Goal: Task Accomplishment & Management: Use online tool/utility

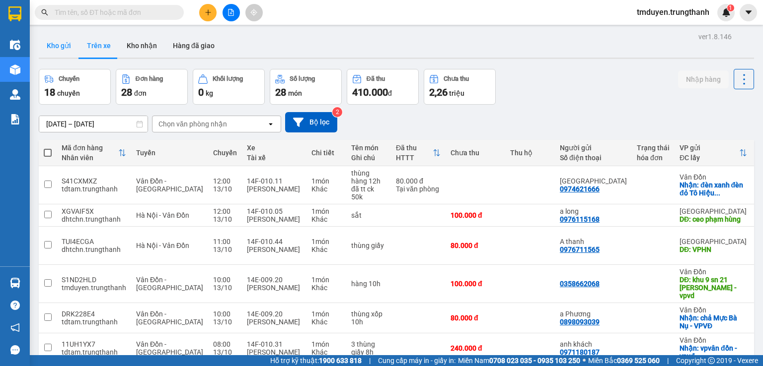
click at [54, 40] on button "Kho gửi" at bounding box center [59, 46] width 40 height 24
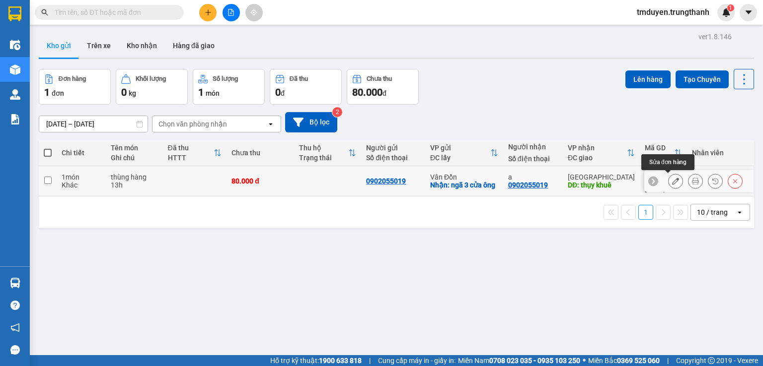
click at [672, 180] on icon at bounding box center [675, 181] width 7 height 7
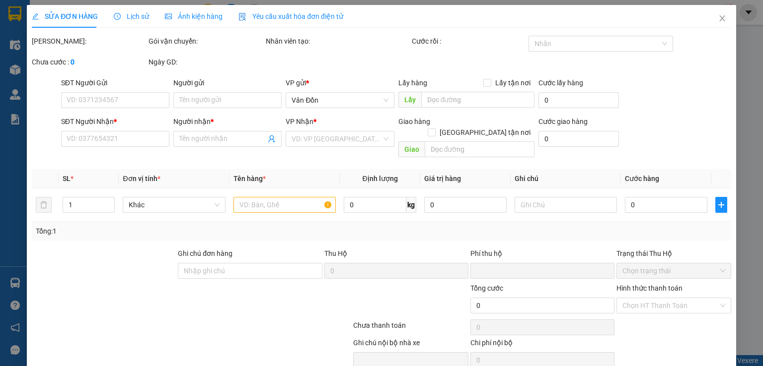
type input "0902055019"
checkbox input "true"
type input "ngã 3 cửa ông"
type input "0902055019"
type input "a"
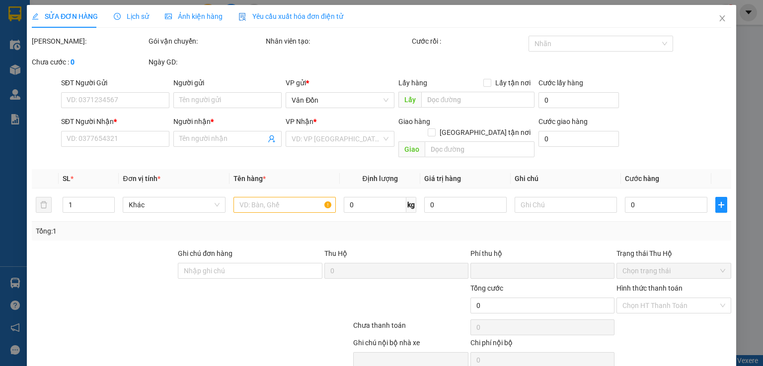
type input "thụy khuê"
type input "0"
type input "80.000"
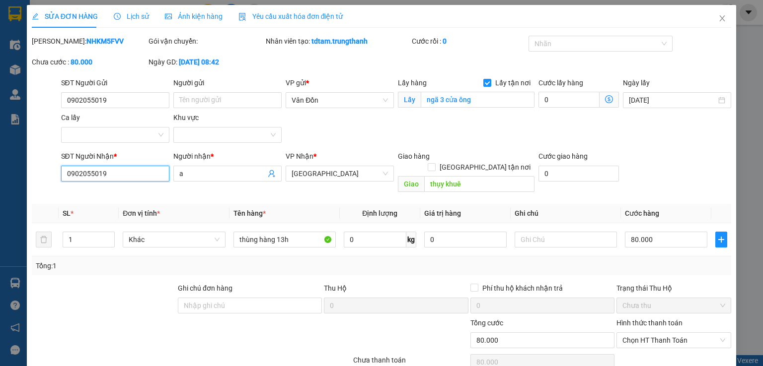
click at [137, 181] on input "0902055019" at bounding box center [115, 174] width 108 height 16
type input "0"
click at [124, 177] on input "SĐT Người Nhận *" at bounding box center [115, 174] width 108 height 16
type input "0398335166"
click at [202, 169] on input "a" at bounding box center [222, 173] width 86 height 11
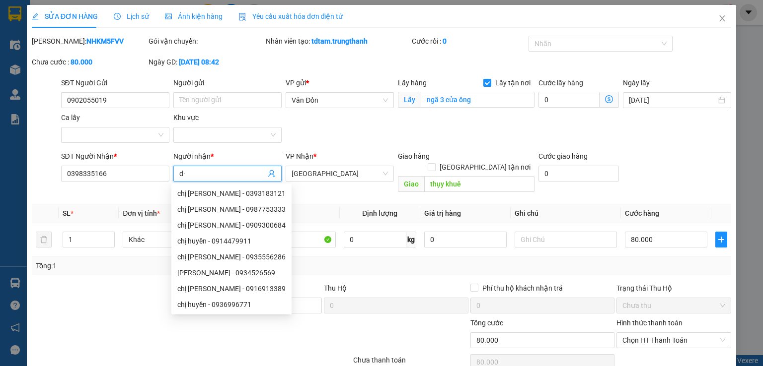
type input "d"
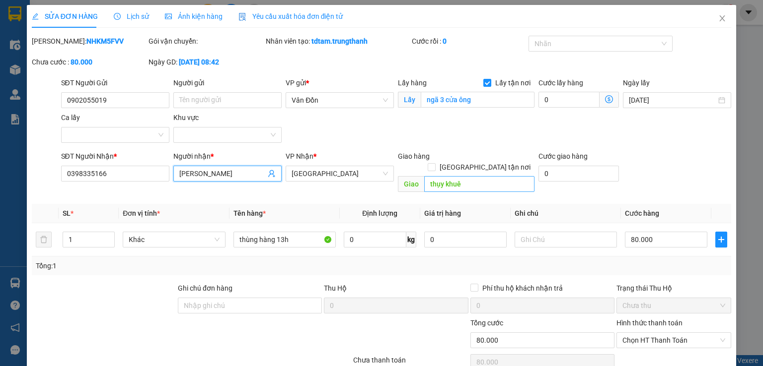
type input "[PERSON_NAME]"
click at [465, 176] on input "thụy khuê" at bounding box center [479, 184] width 110 height 16
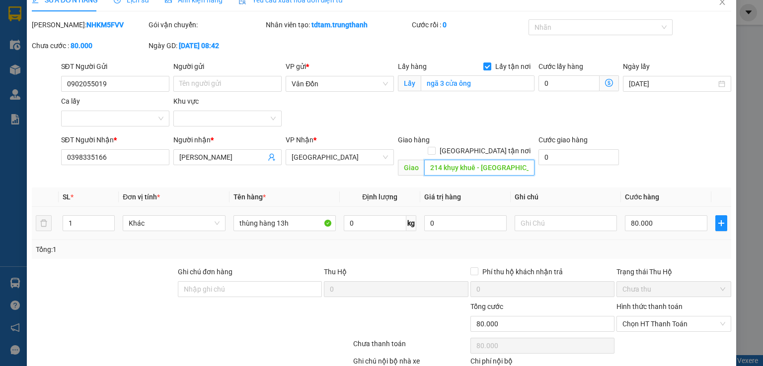
scroll to position [68, 0]
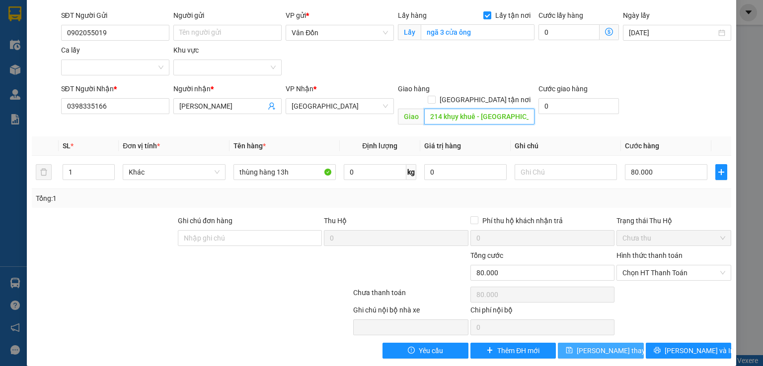
type input "214 khụy khuê - [GEOGRAPHIC_DATA] -[GEOGRAPHIC_DATA]"
click at [579, 343] on button "[PERSON_NAME] thay đổi" at bounding box center [600, 351] width 86 height 16
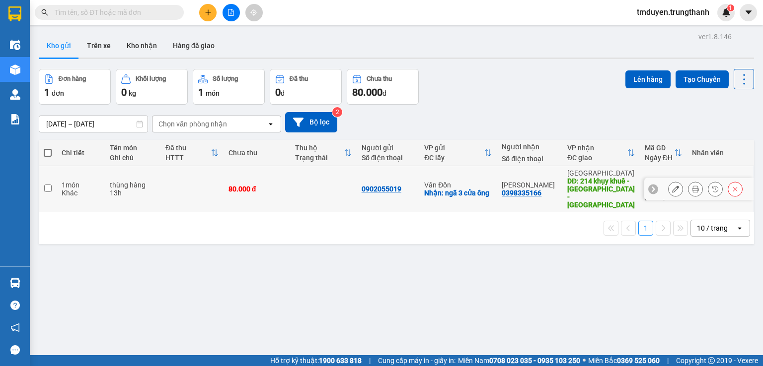
click at [49, 185] on input "checkbox" at bounding box center [47, 188] width 7 height 7
checkbox input "true"
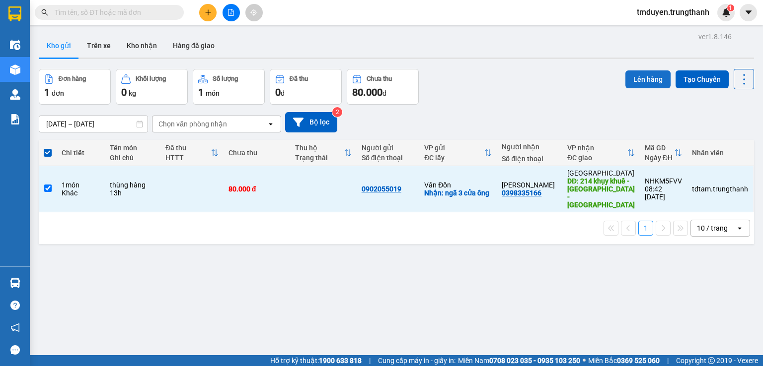
click at [649, 76] on button "Lên hàng" at bounding box center [647, 79] width 45 height 18
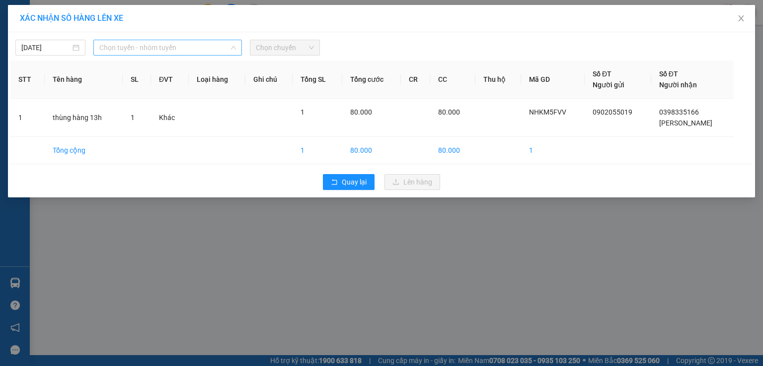
click at [210, 42] on span "Chọn tuyến - nhóm tuyến" at bounding box center [167, 47] width 137 height 15
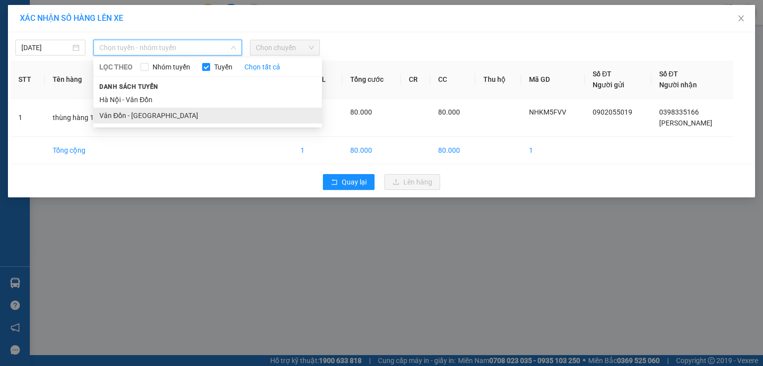
click at [189, 116] on li "Vân Đồn - [GEOGRAPHIC_DATA]" at bounding box center [207, 116] width 228 height 16
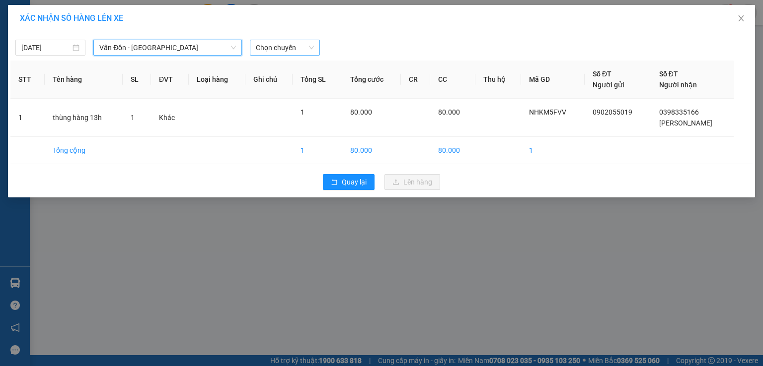
click at [286, 46] on span "Chọn chuyến" at bounding box center [285, 47] width 58 height 15
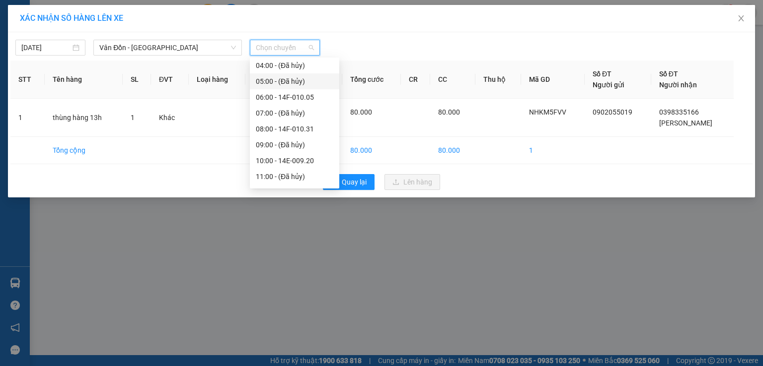
scroll to position [116, 0]
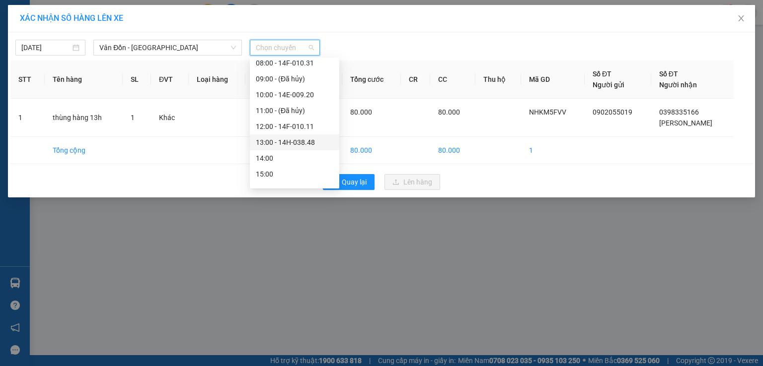
click at [283, 138] on div "13:00 - 14H-038.48" at bounding box center [294, 142] width 77 height 11
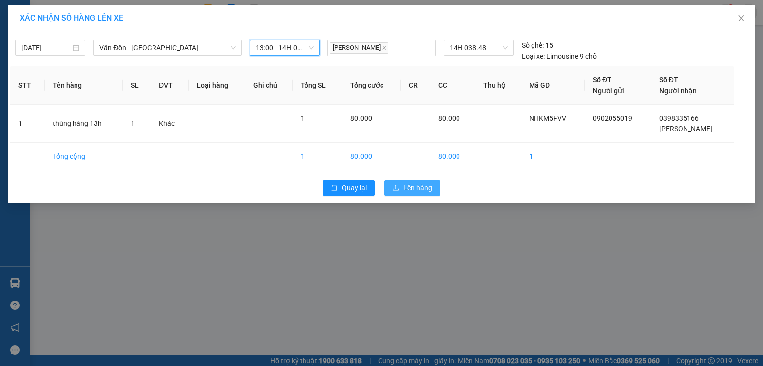
click at [407, 189] on span "Lên hàng" at bounding box center [417, 188] width 29 height 11
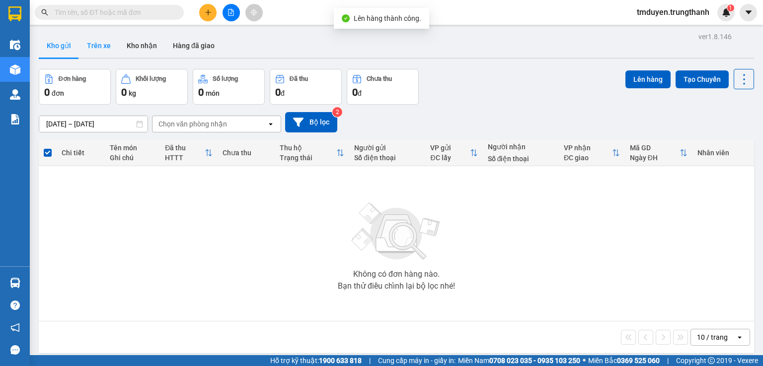
click at [101, 45] on button "Trên xe" at bounding box center [99, 46] width 40 height 24
